Goal: Navigation & Orientation: Find specific page/section

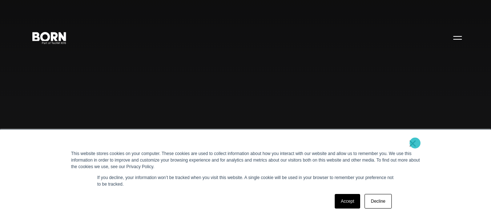
click at [415, 143] on link "×" at bounding box center [413, 143] width 9 height 7
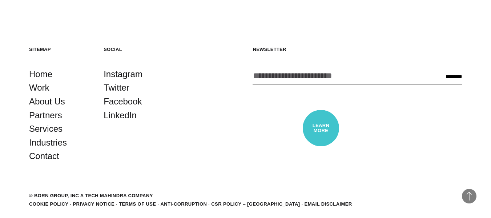
scroll to position [1694, 0]
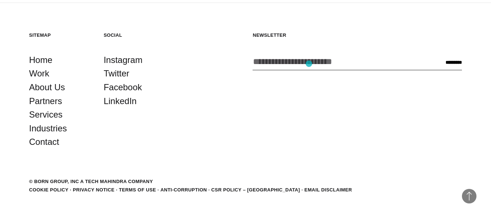
click at [309, 64] on input "Enter your email address *" at bounding box center [339, 61] width 173 height 17
click at [41, 76] on link "Work" at bounding box center [39, 74] width 20 height 14
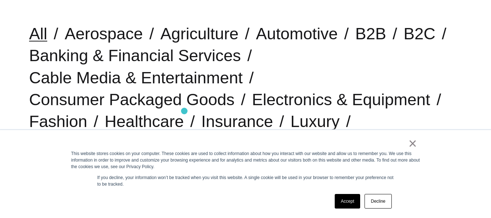
scroll to position [201, 0]
click at [413, 140] on link "×" at bounding box center [413, 143] width 9 height 7
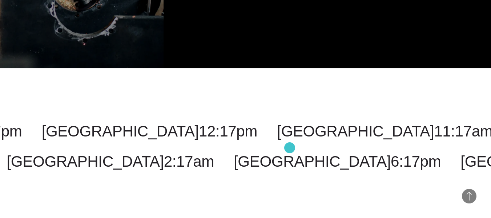
scroll to position [2137, 0]
